Goal: Task Accomplishment & Management: Manage account settings

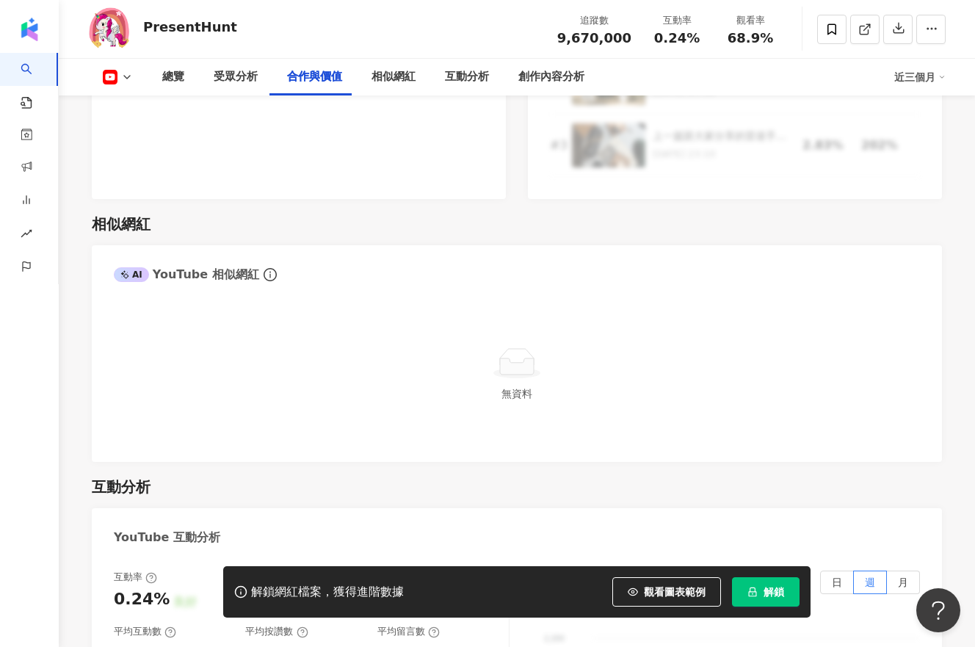
click at [595, 40] on span "9,670,000" at bounding box center [595, 37] width 74 height 15
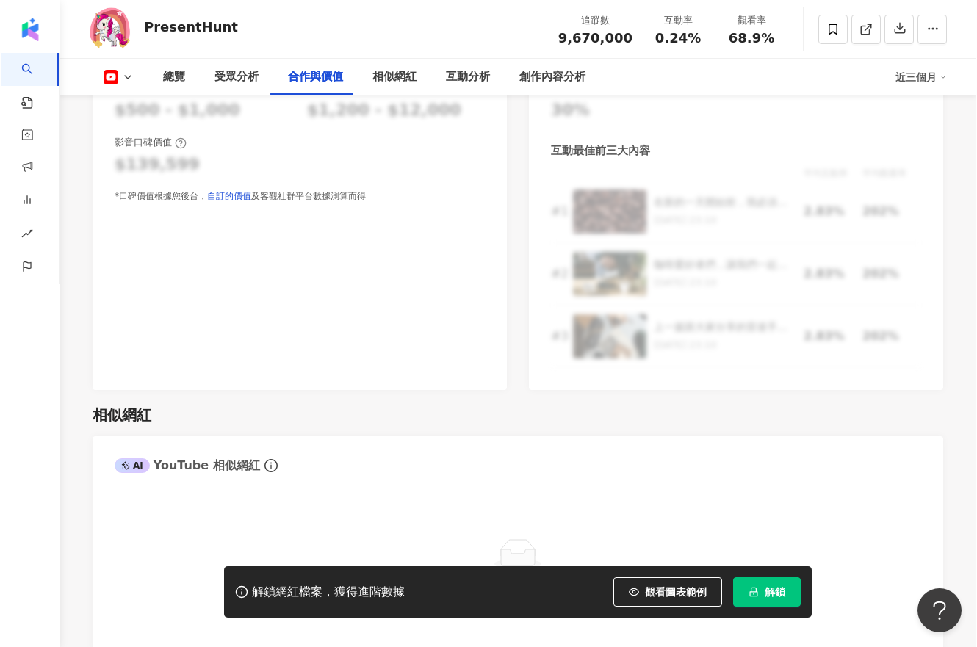
scroll to position [2369, 0]
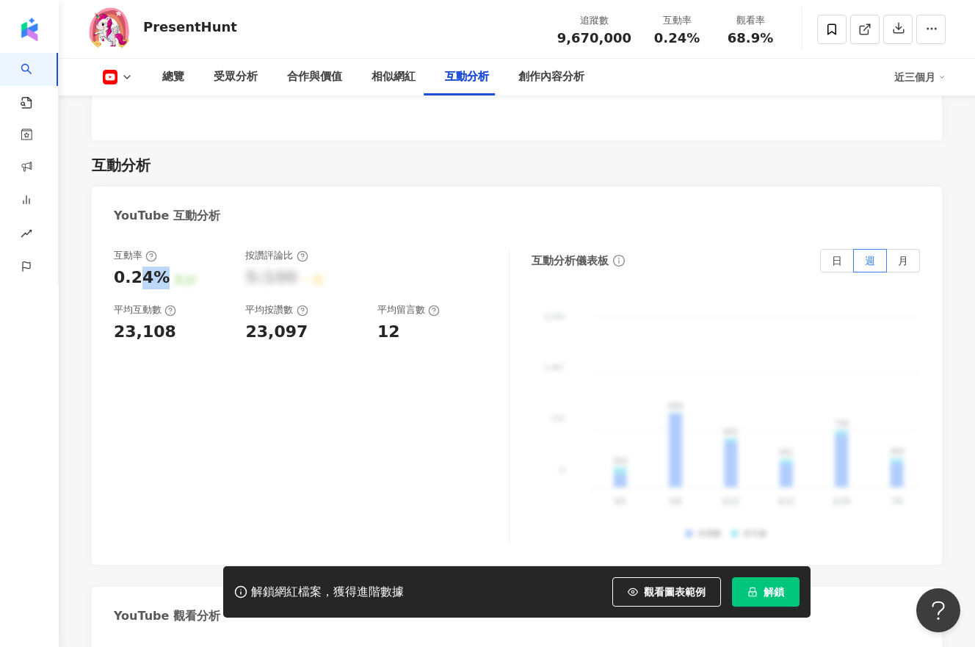
drag, startPoint x: 137, startPoint y: 248, endPoint x: 158, endPoint y: 250, distance: 20.7
click at [158, 267] on div "0.24%" at bounding box center [142, 278] width 56 height 23
click at [152, 267] on div "0.24%" at bounding box center [142, 278] width 56 height 23
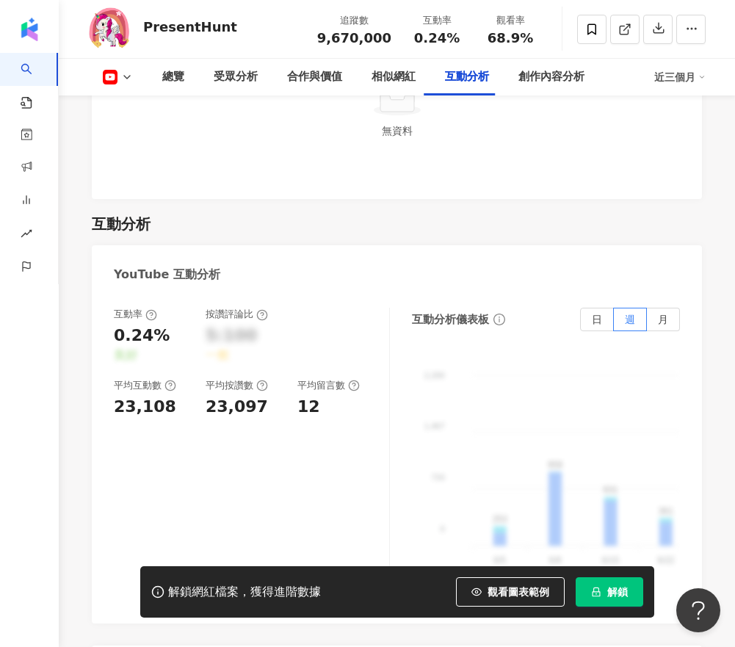
click at [26, 32] on img "button" at bounding box center [30, 30] width 24 height 24
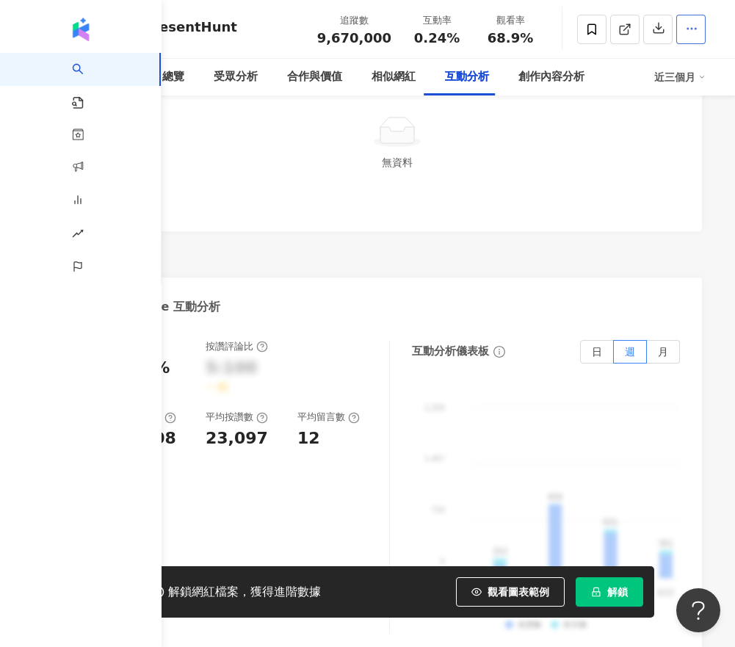
click at [706, 42] on button "button" at bounding box center [691, 29] width 29 height 29
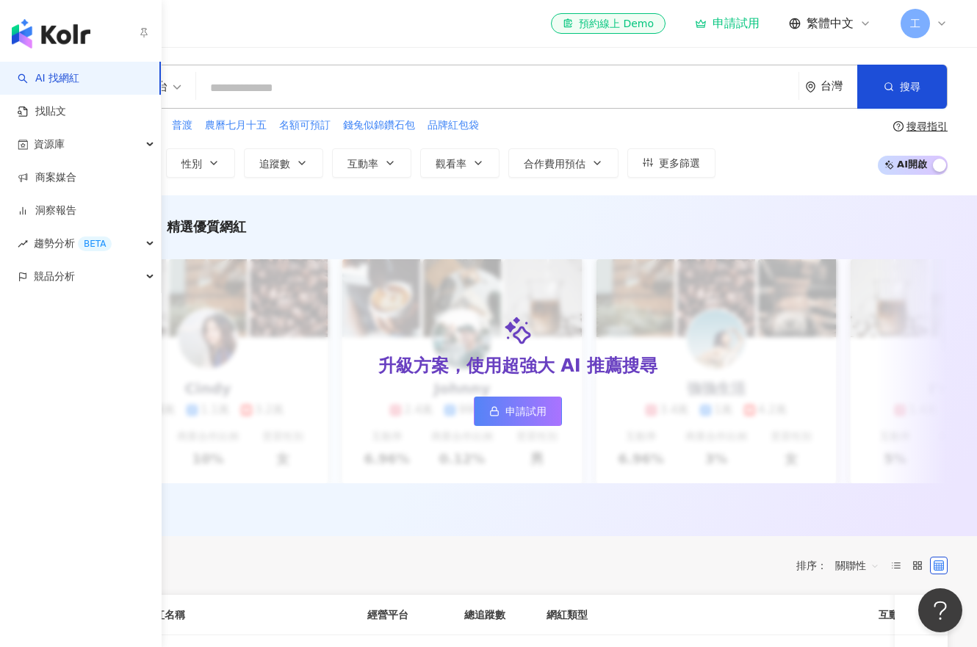
click at [82, 32] on img "button" at bounding box center [51, 33] width 79 height 29
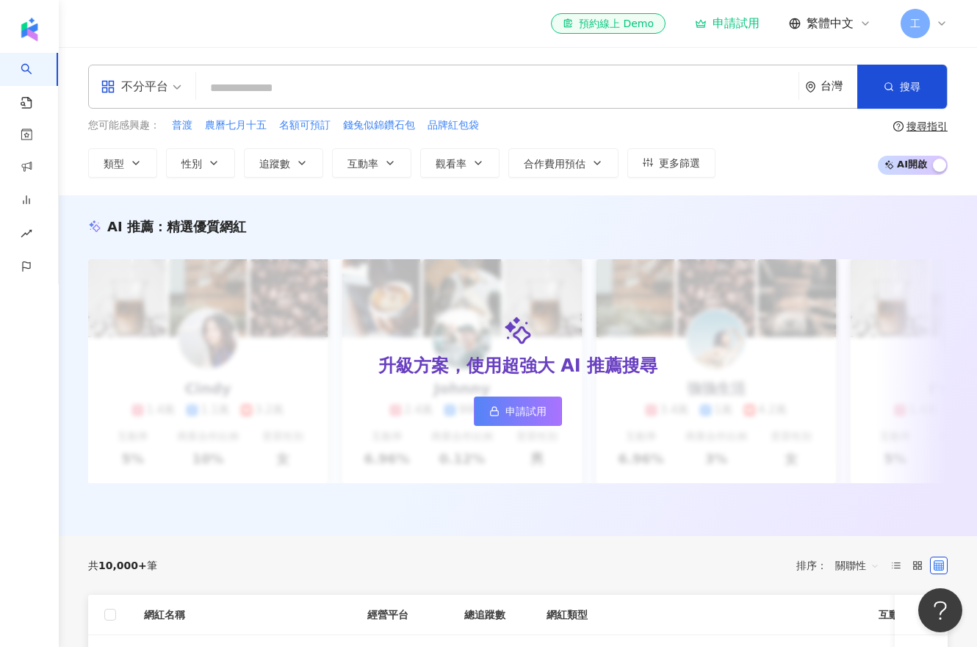
click at [947, 21] on icon at bounding box center [942, 24] width 12 height 12
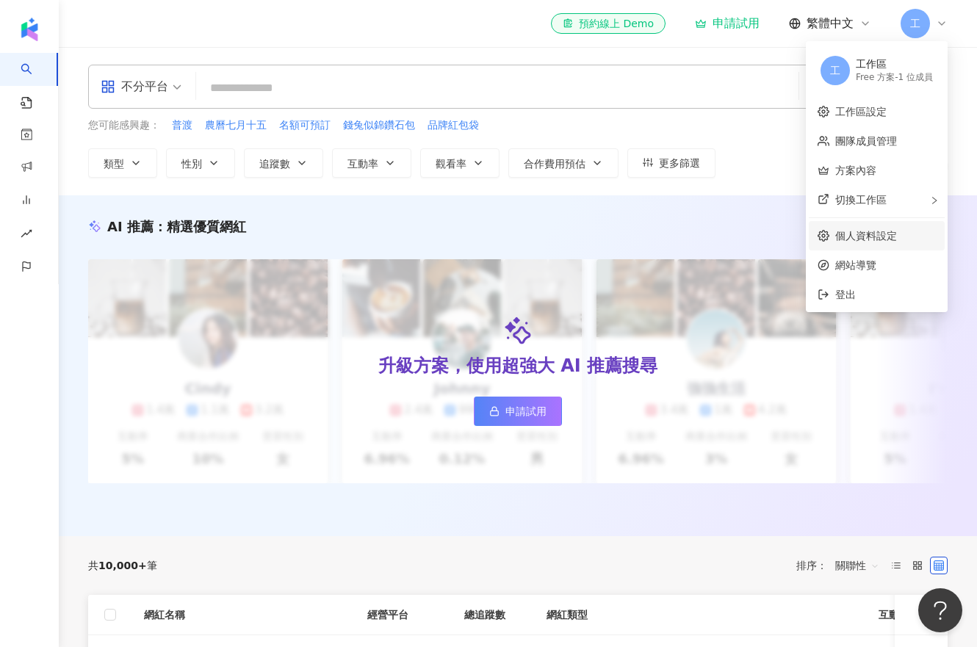
click at [879, 230] on link "個人資料設定" at bounding box center [866, 236] width 62 height 12
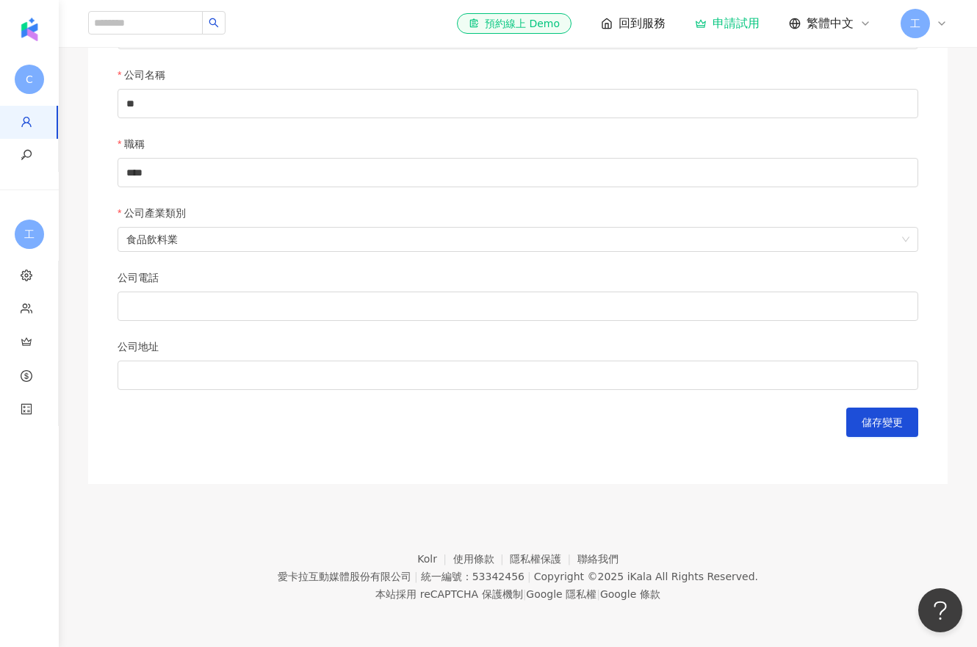
scroll to position [16, 0]
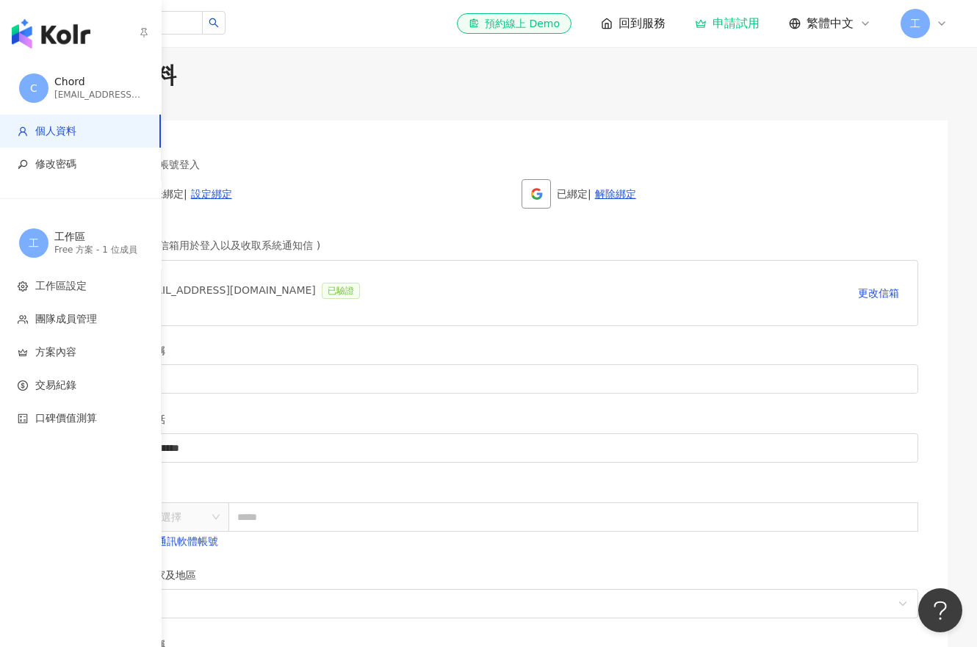
click at [76, 91] on div "[EMAIL_ADDRESS][DOMAIN_NAME]" at bounding box center [98, 95] width 88 height 12
click at [73, 241] on div "工作區" at bounding box center [98, 237] width 88 height 15
click at [48, 77] on div "C Chord [EMAIL_ADDRESS][DOMAIN_NAME]" at bounding box center [81, 88] width 162 height 53
click at [85, 293] on li "工作區設定" at bounding box center [80, 286] width 161 height 33
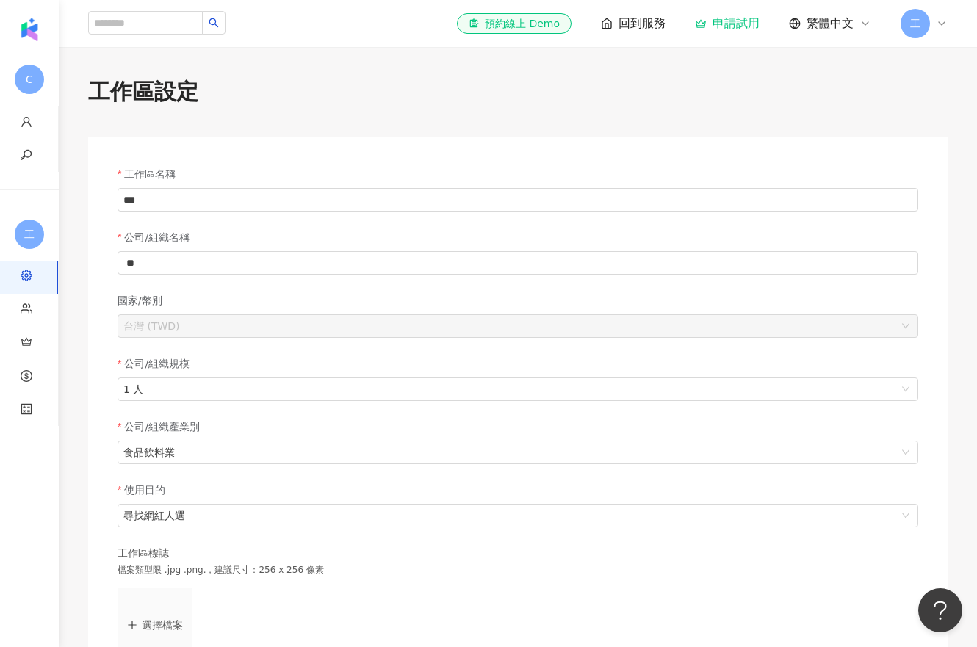
click at [165, 173] on label "工作區名稱" at bounding box center [152, 174] width 69 height 16
